Goal: Task Accomplishment & Management: Manage account settings

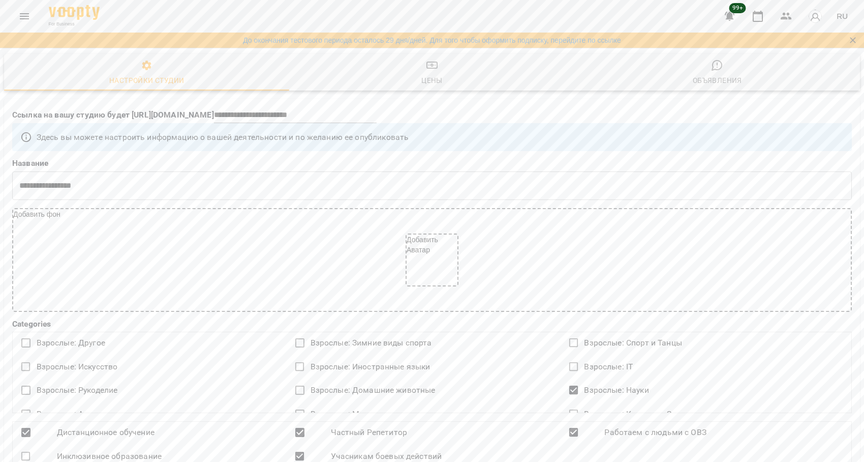
select select "**"
click at [24, 18] on icon "Menu" at bounding box center [24, 16] width 12 height 12
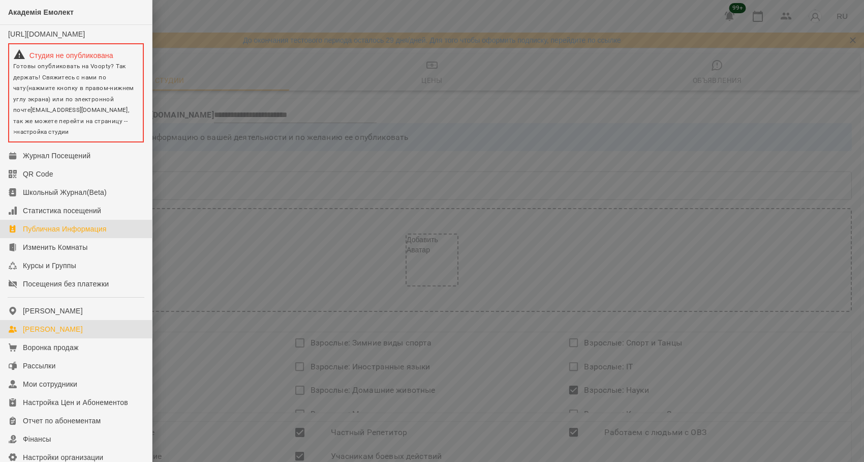
click at [44, 334] on div "[PERSON_NAME]" at bounding box center [53, 329] width 60 height 10
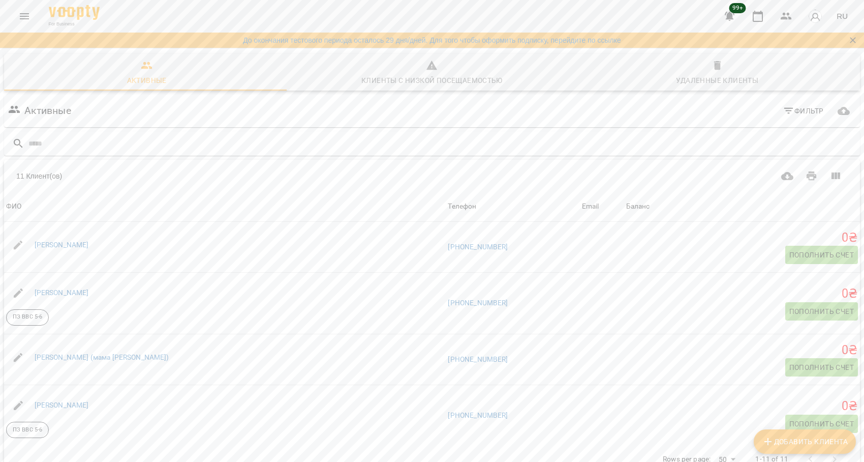
scroll to position [2, 0]
click at [728, 458] on body "For Business 99+ RU До окончания тестового периода осталось 29 дня/дней. Для то…" at bounding box center [432, 274] width 864 height 548
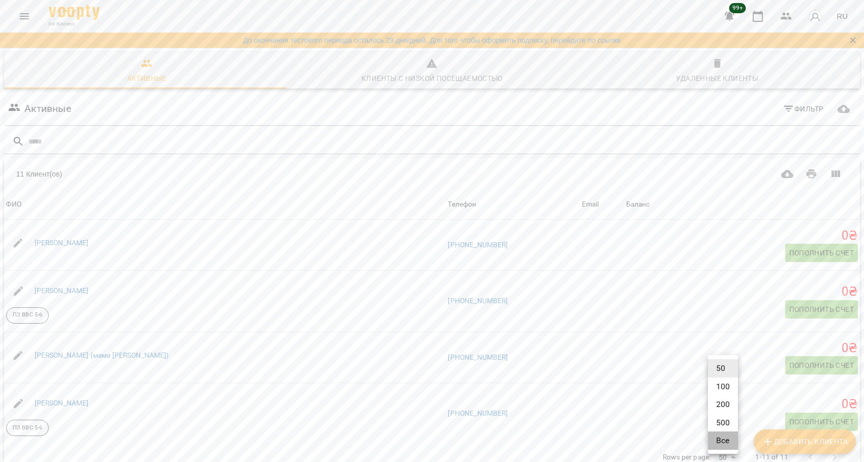
click at [719, 443] on li "Все" at bounding box center [723, 440] width 30 height 18
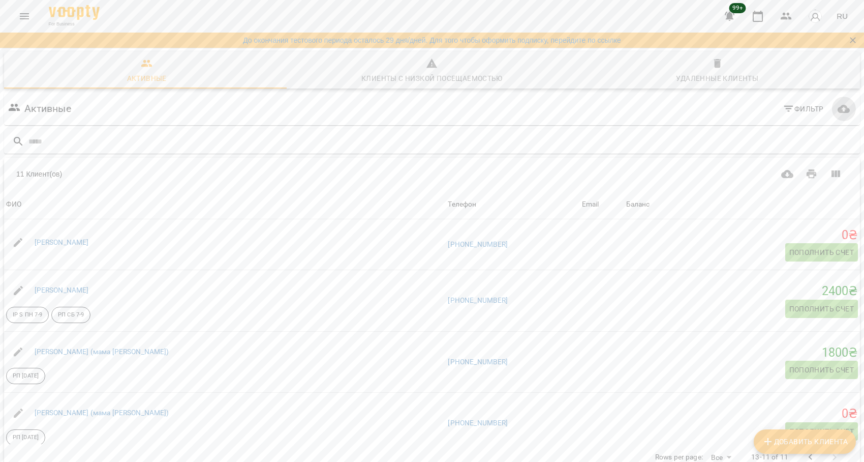
click at [838, 106] on icon "button" at bounding box center [844, 109] width 12 height 8
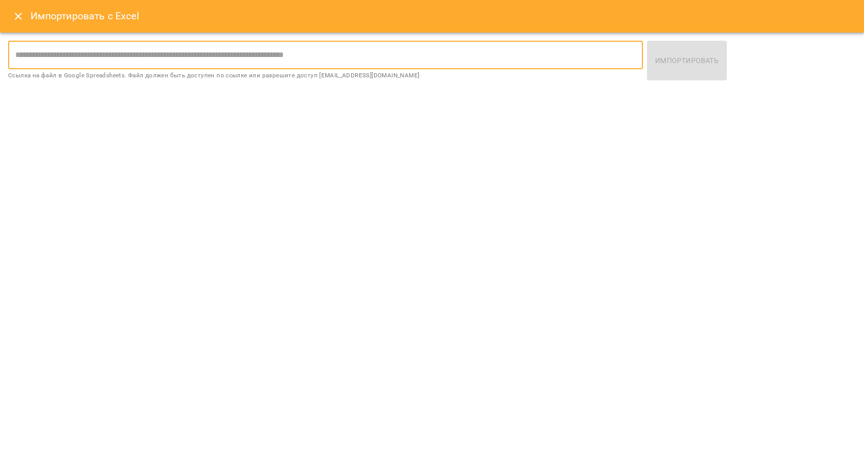
click at [338, 56] on input "text" at bounding box center [325, 55] width 635 height 28
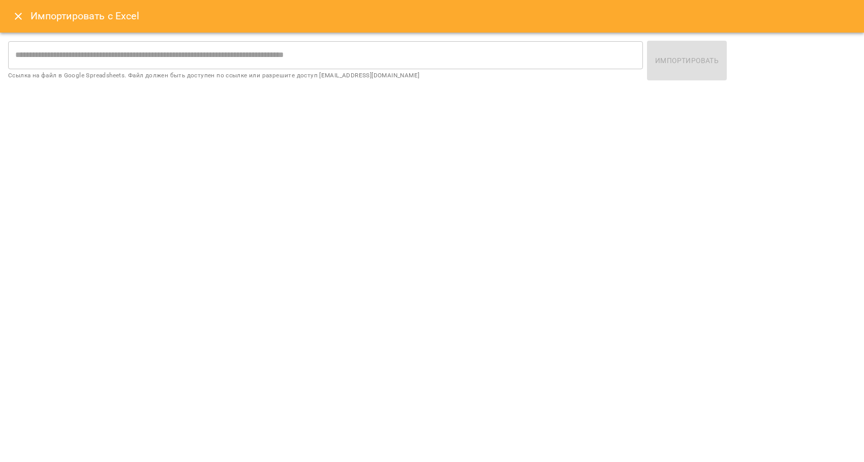
click at [674, 62] on div "Импортировать" at bounding box center [751, 61] width 213 height 44
click at [19, 16] on icon "Close" at bounding box center [18, 16] width 12 height 12
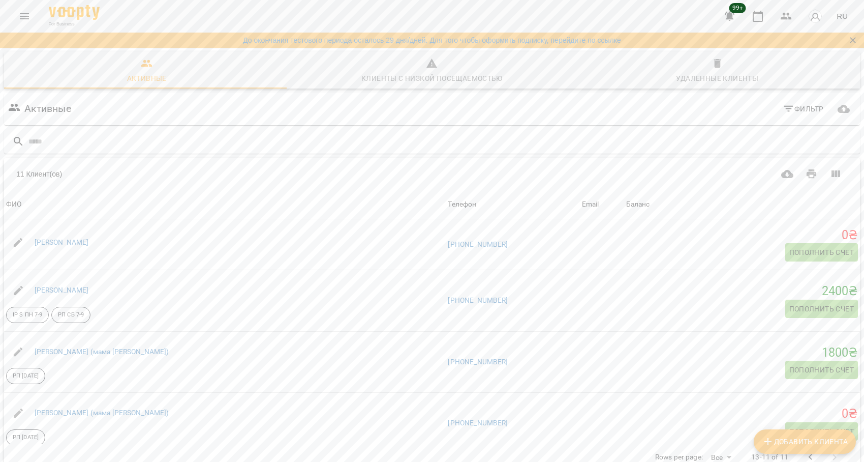
scroll to position [3, 0]
click at [723, 458] on body "For Business 99+ RU До окончания тестового периода осталось 29 дня/дней. Для то…" at bounding box center [432, 274] width 864 height 548
click at [717, 443] on li "Все" at bounding box center [715, 440] width 30 height 18
click at [708, 453] on body "For Business 99+ RU До окончания тестового периода осталось 29 дня/дней. Для то…" at bounding box center [432, 274] width 864 height 548
click at [711, 442] on li "Все" at bounding box center [715, 440] width 30 height 18
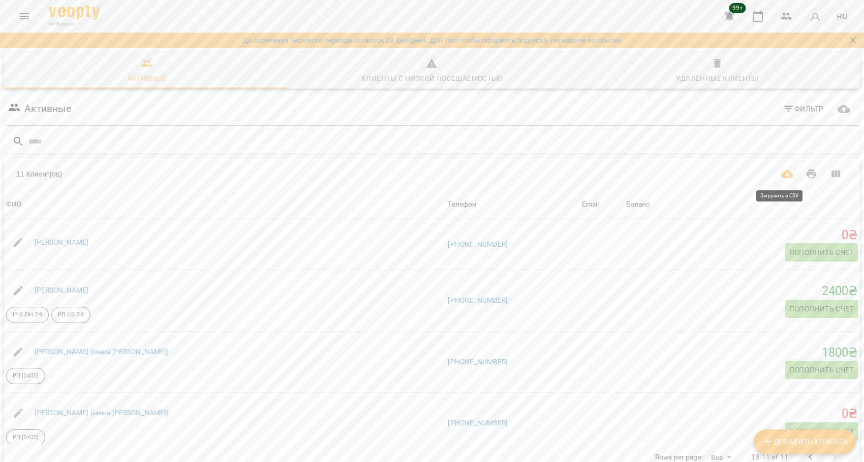
click at [782, 172] on icon "Загрузить в CSV" at bounding box center [788, 174] width 12 height 8
